Goal: Find specific page/section

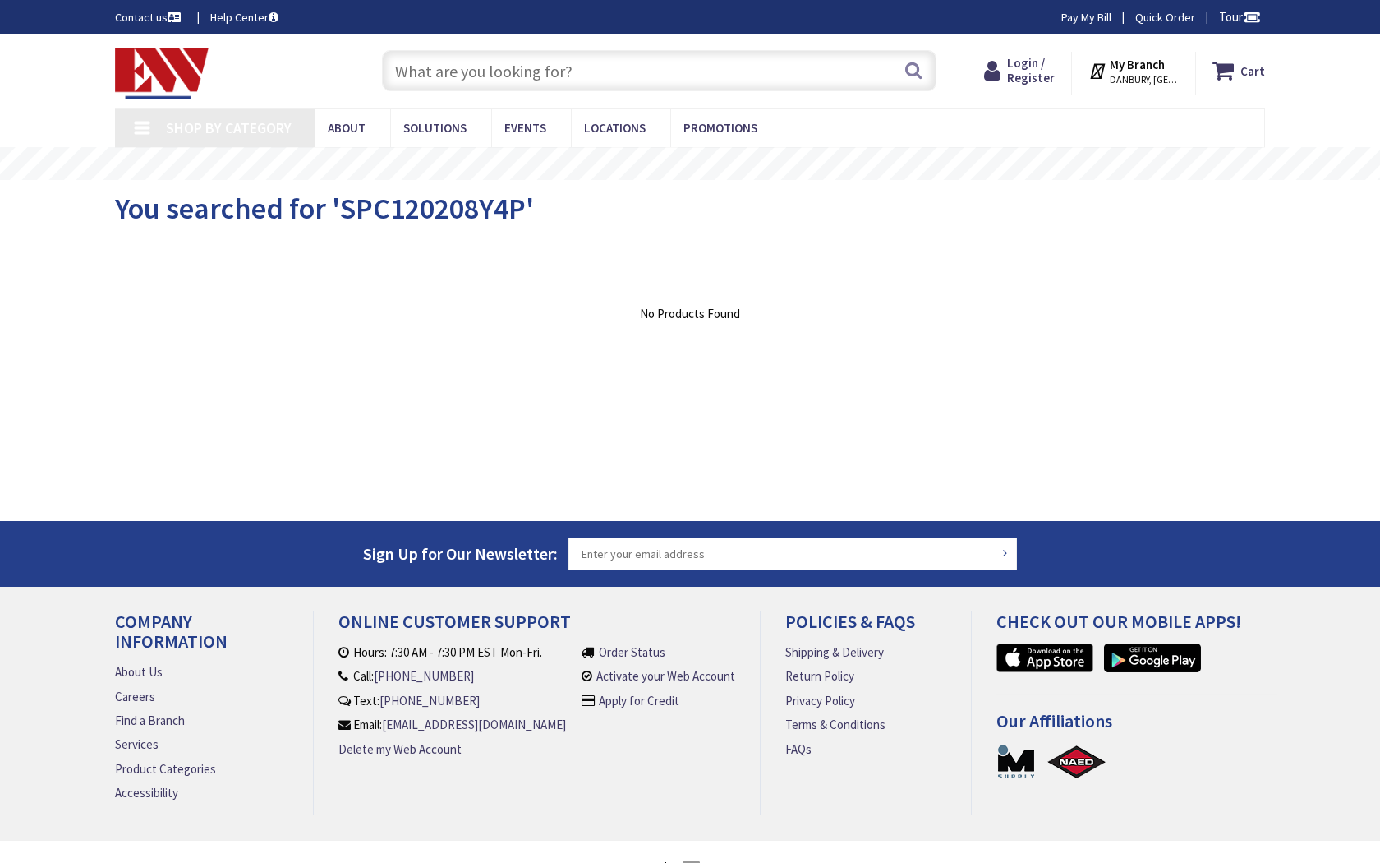
type input "Garnet Playground, [STREET_ADDRESS]"
